Goal: Transaction & Acquisition: Purchase product/service

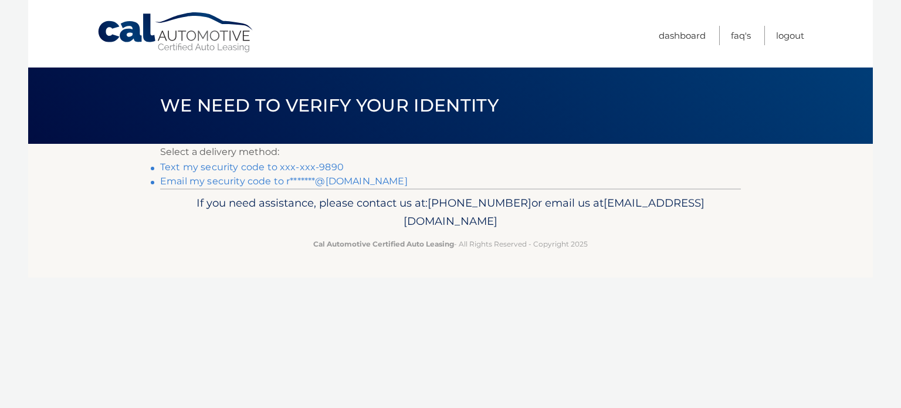
click at [336, 170] on link "Text my security code to xxx-xxx-9890" at bounding box center [252, 166] width 184 height 11
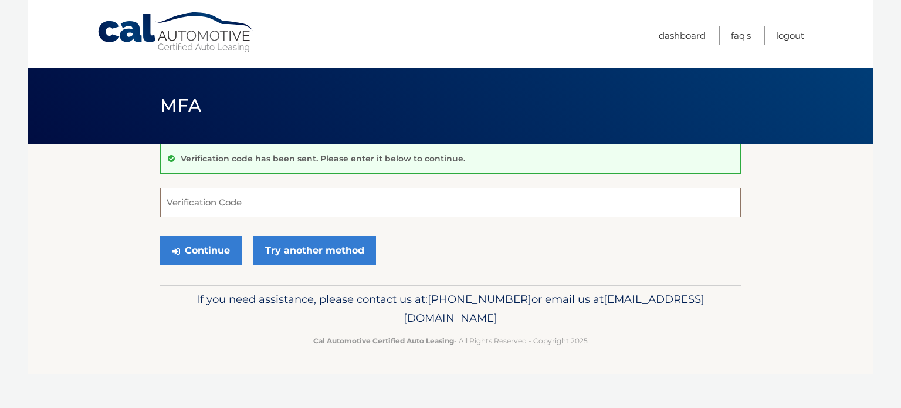
click at [335, 202] on input "Verification Code" at bounding box center [450, 202] width 581 height 29
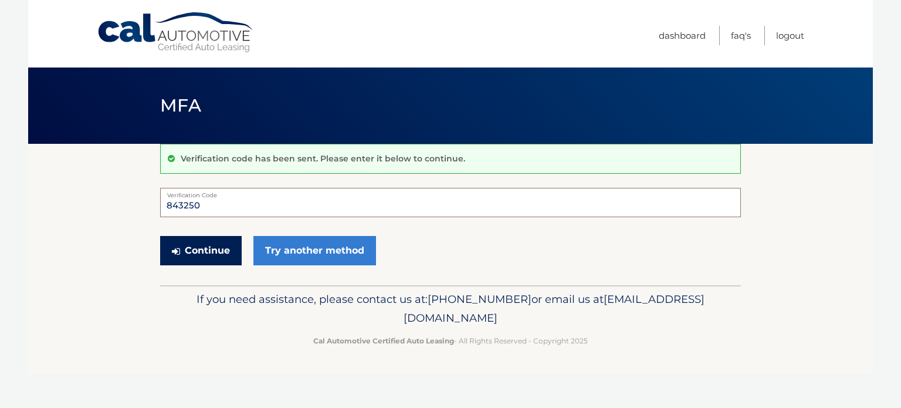
type input "843250"
click at [221, 246] on button "Continue" at bounding box center [201, 250] width 82 height 29
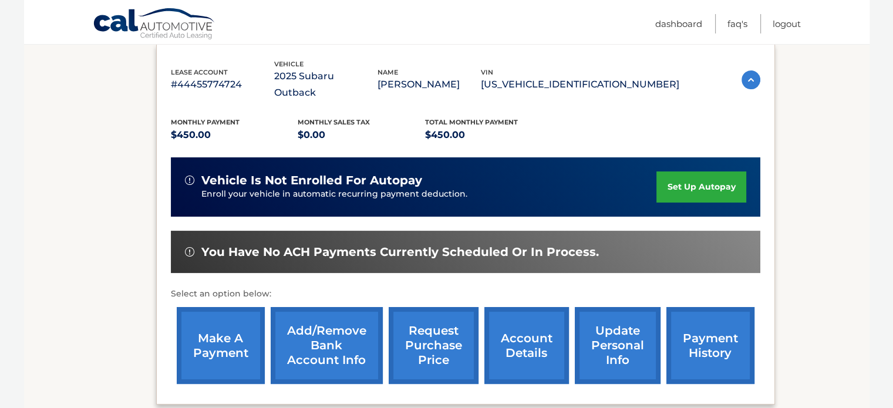
scroll to position [204, 0]
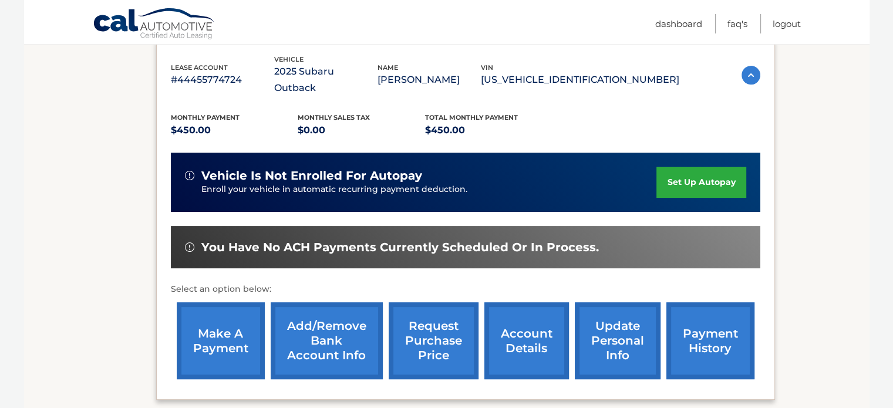
click at [212, 330] on link "make a payment" at bounding box center [221, 340] width 88 height 77
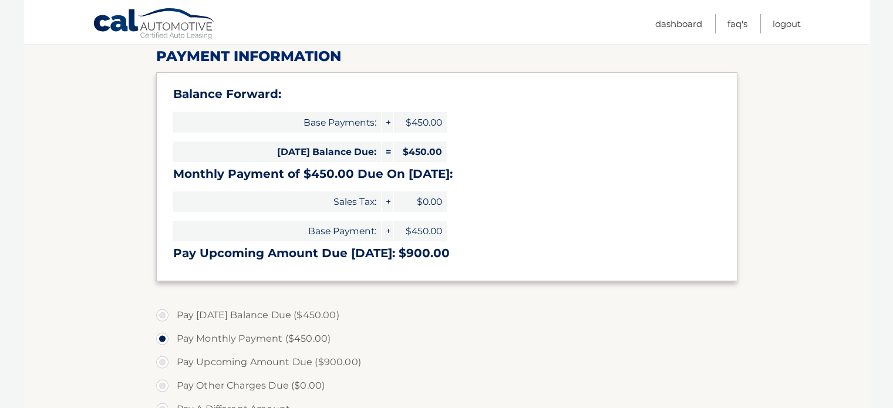
scroll to position [157, 0]
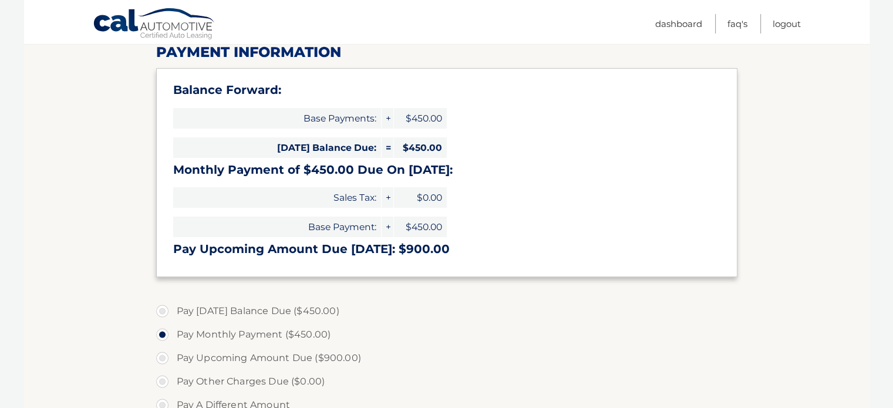
click at [167, 309] on label "Pay Today's Balance Due ($450.00)" at bounding box center [446, 310] width 581 height 23
click at [167, 309] on input "Pay Today's Balance Due ($450.00)" at bounding box center [167, 308] width 12 height 19
radio input "true"
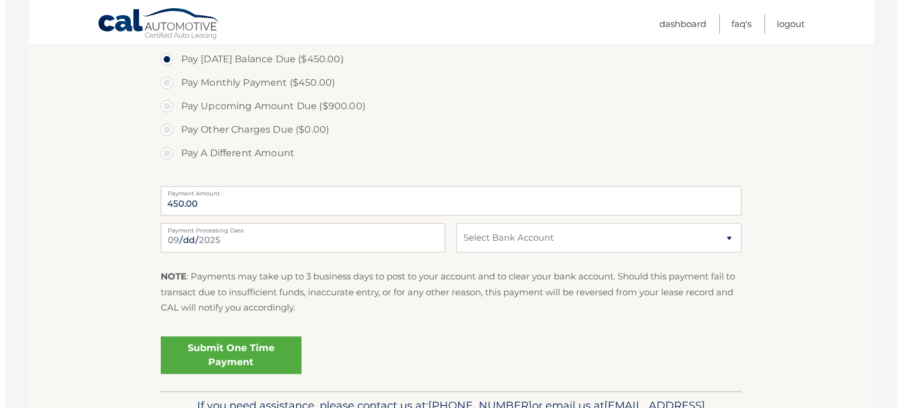
scroll to position [410, 0]
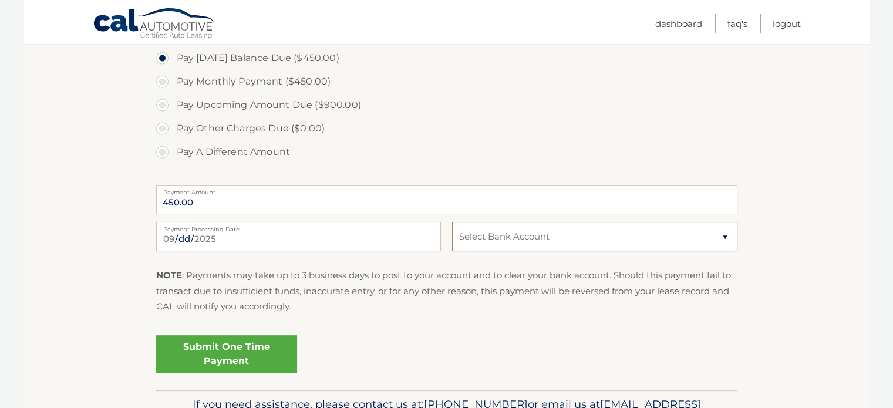
click at [723, 238] on select "Select Bank Account Checking TD BANK NA *****7838 Checking JPMORGAN CHASE BANK,…" at bounding box center [594, 236] width 285 height 29
select select "MDUwNjg2YWQtNzA0ZC00M2FmLWIyMDEtYjg1OTBkOWE3MWFi"
click at [452, 222] on select "Select Bank Account Checking TD BANK NA *****7838 Checking JPMORGAN CHASE BANK,…" at bounding box center [594, 236] width 285 height 29
click at [244, 354] on link "Submit One Time Payment" at bounding box center [226, 354] width 141 height 38
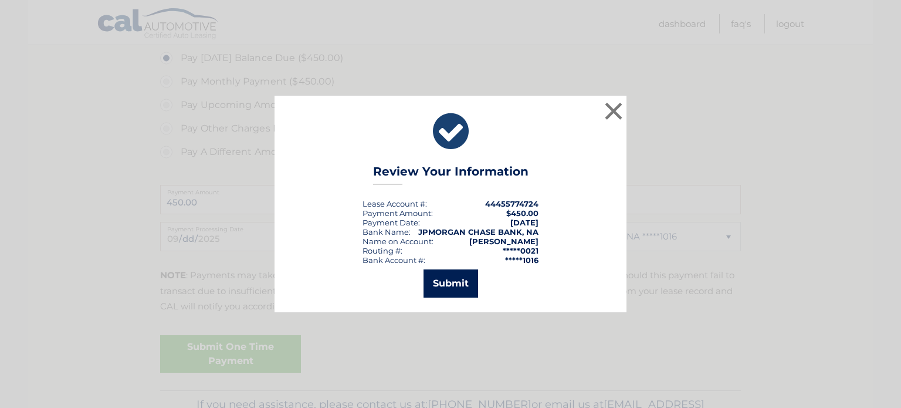
click at [454, 293] on button "Submit" at bounding box center [451, 283] width 55 height 28
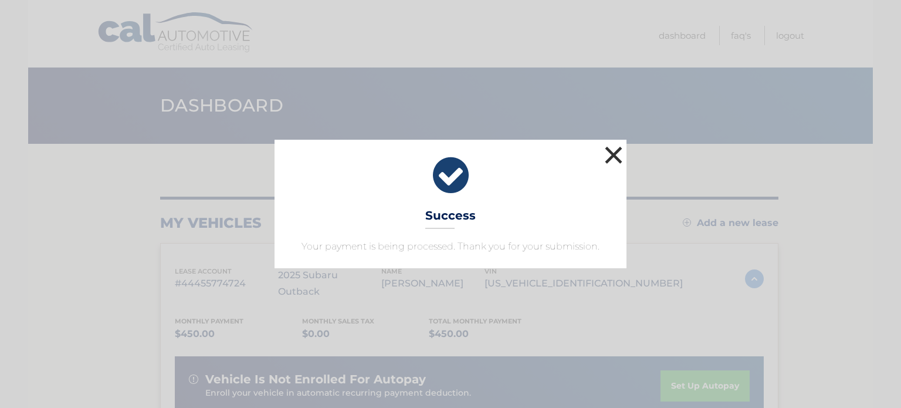
click at [613, 157] on button "×" at bounding box center [613, 154] width 23 height 23
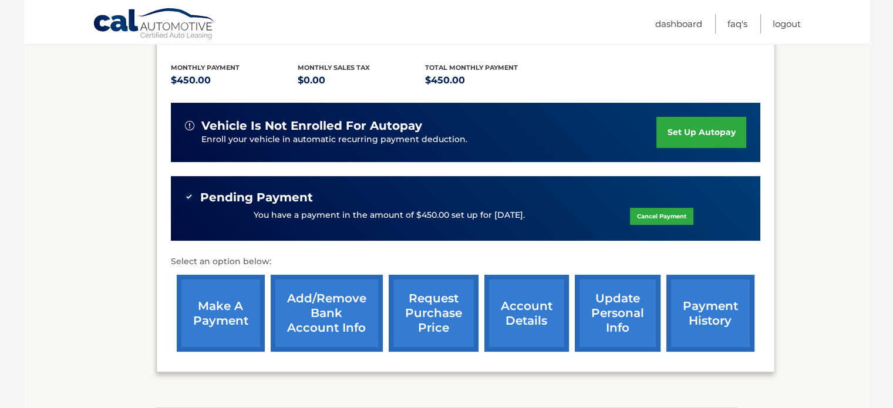
scroll to position [254, 0]
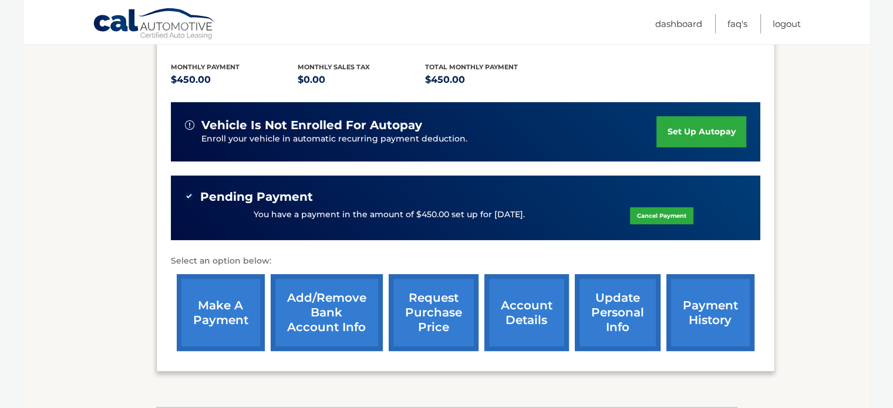
click at [720, 305] on link "payment history" at bounding box center [710, 312] width 88 height 77
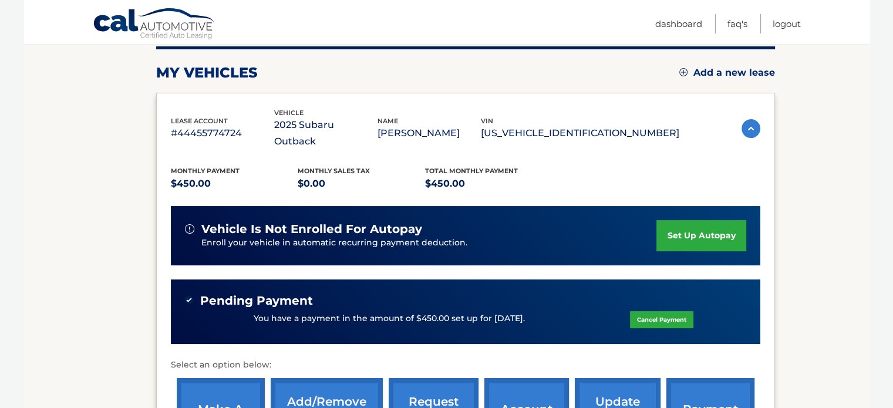
scroll to position [149, 0]
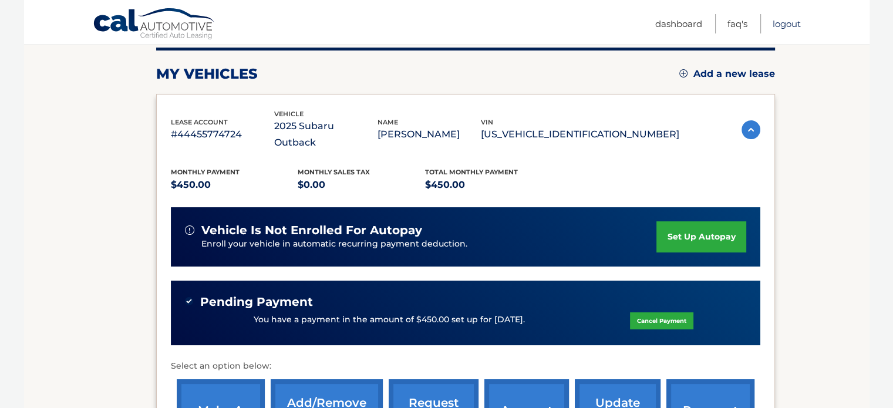
click at [792, 23] on link "Logout" at bounding box center [786, 23] width 28 height 19
